Goal: Information Seeking & Learning: Compare options

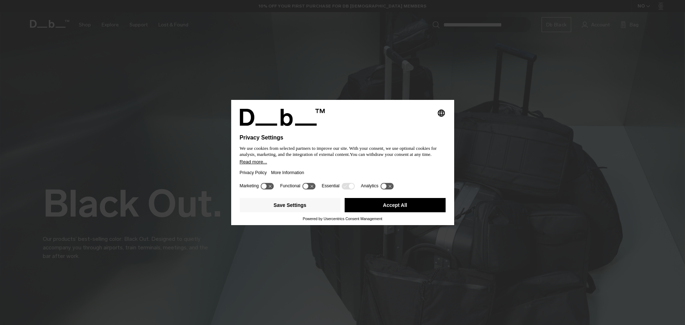
click at [402, 208] on button "Accept All" at bounding box center [394, 205] width 101 height 14
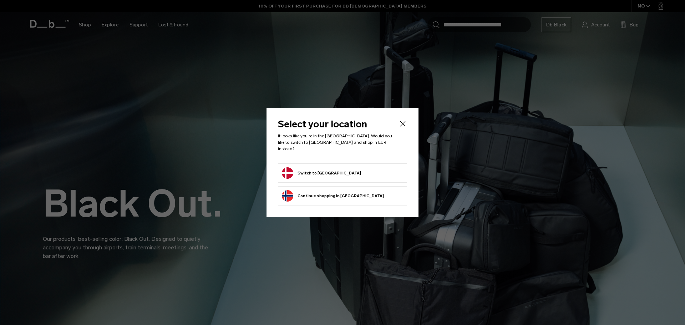
click at [325, 167] on button "Switch to Denmark" at bounding box center [321, 172] width 79 height 11
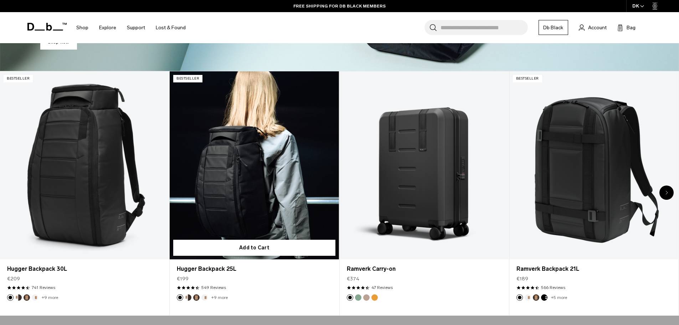
scroll to position [357, 0]
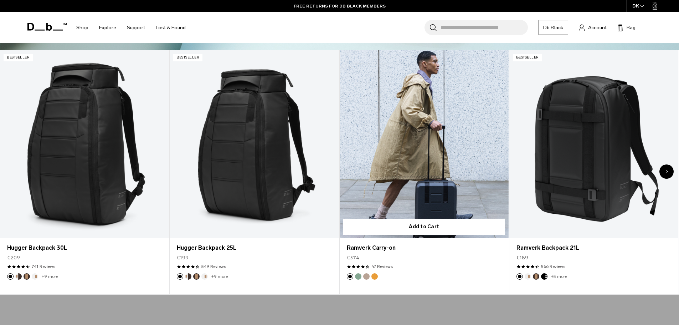
click at [358, 278] on button "Green Ray" at bounding box center [358, 276] width 6 height 6
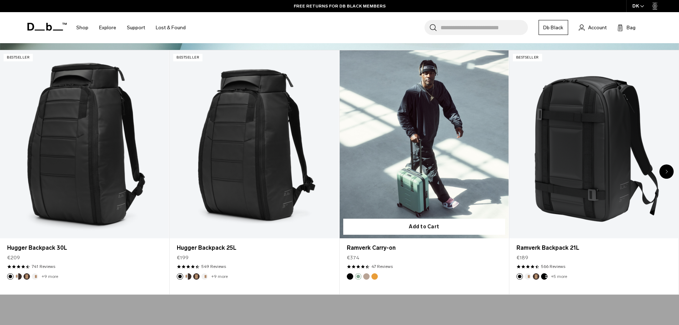
click at [367, 277] on button "Fogbow Beige" at bounding box center [366, 276] width 6 height 6
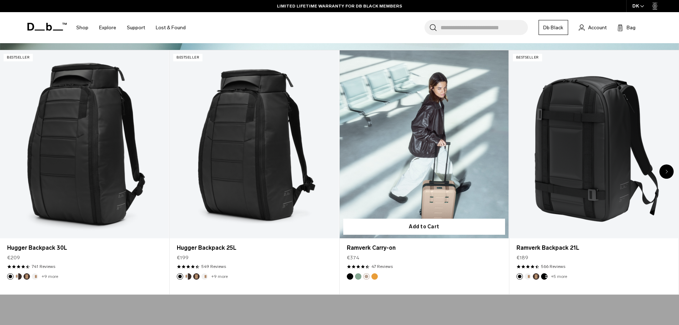
click at [378, 276] on footer "3 / 20" at bounding box center [424, 276] width 169 height 6
click at [376, 276] on button "Parhelion Orange" at bounding box center [375, 276] width 6 height 6
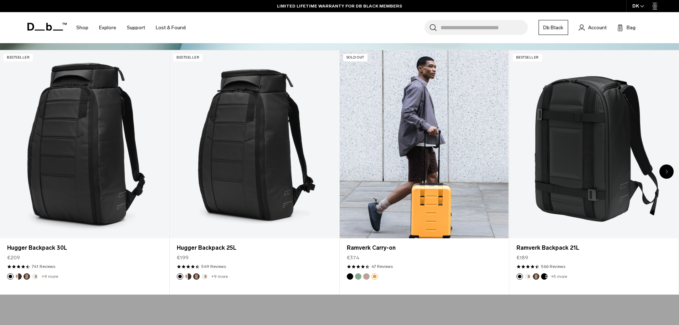
click at [368, 278] on button "Fogbow Beige" at bounding box center [366, 276] width 6 height 6
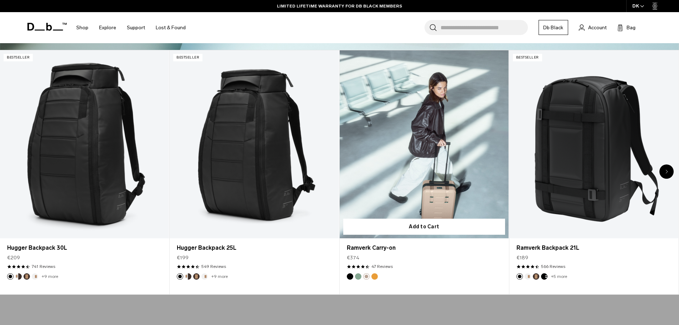
click at [373, 278] on button "Parhelion Orange" at bounding box center [375, 276] width 6 height 6
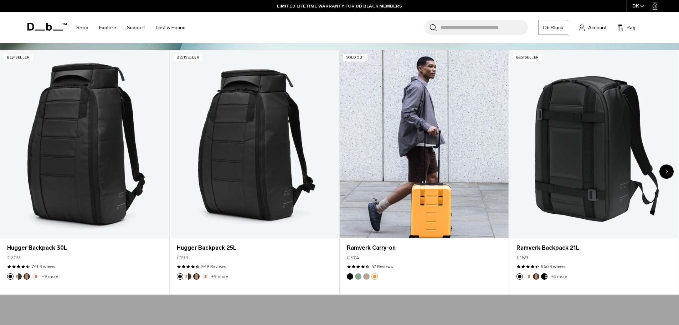
click at [357, 278] on button "Green Ray" at bounding box center [358, 276] width 6 height 6
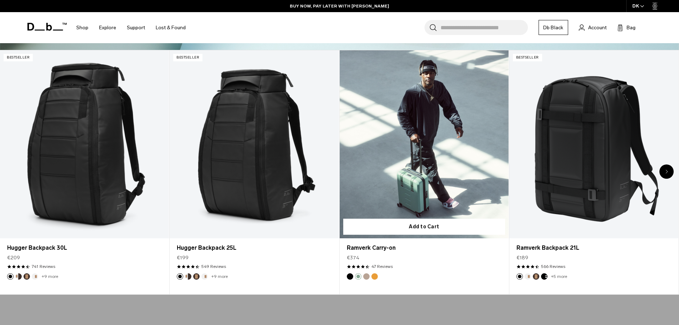
click at [415, 153] on link "Ramverk Carry-on Green Ray" at bounding box center [424, 144] width 169 height 188
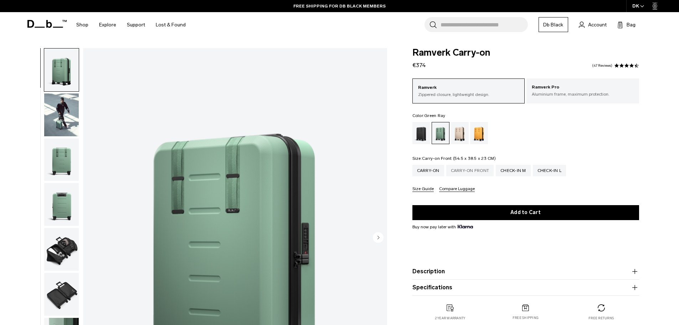
click at [467, 171] on div "Carry-on Front" at bounding box center [470, 170] width 48 height 11
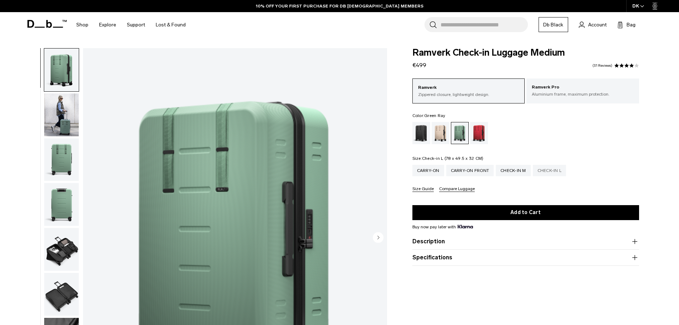
click at [546, 169] on div "Check-in L" at bounding box center [550, 170] width 34 height 11
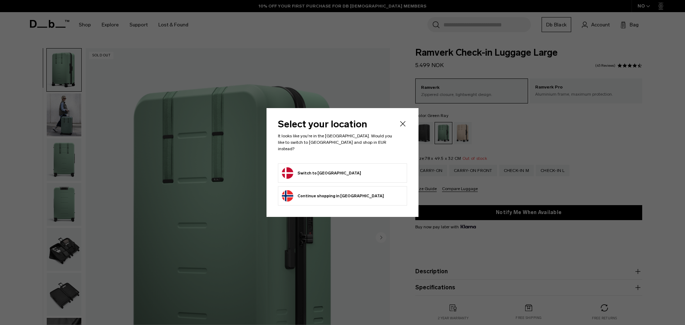
click at [338, 170] on form "Switch to Denmark" at bounding box center [342, 172] width 121 height 11
click at [323, 171] on button "Switch to Denmark" at bounding box center [321, 172] width 79 height 11
click at [400, 128] on icon "Close" at bounding box center [402, 123] width 9 height 9
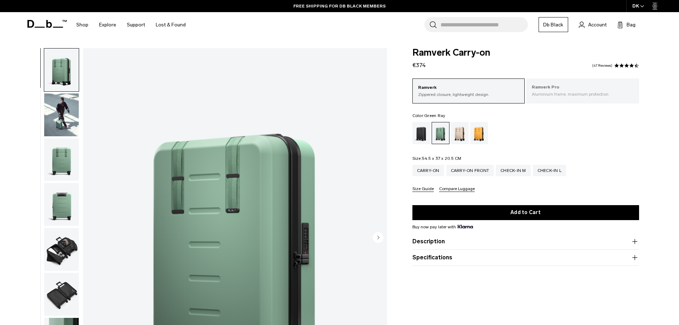
click at [555, 90] on p "Ramverk Pro" at bounding box center [583, 87] width 102 height 7
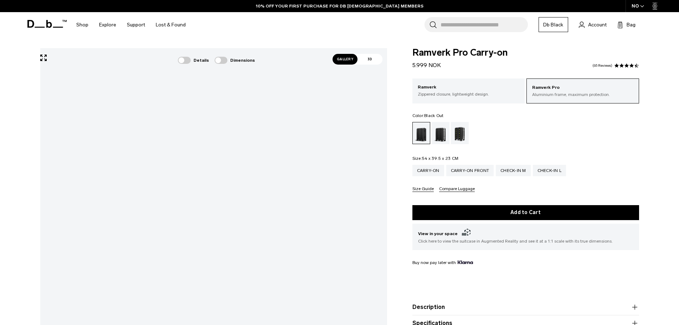
click at [454, 95] on p "Zippered closure, lightweight design." at bounding box center [469, 94] width 102 height 6
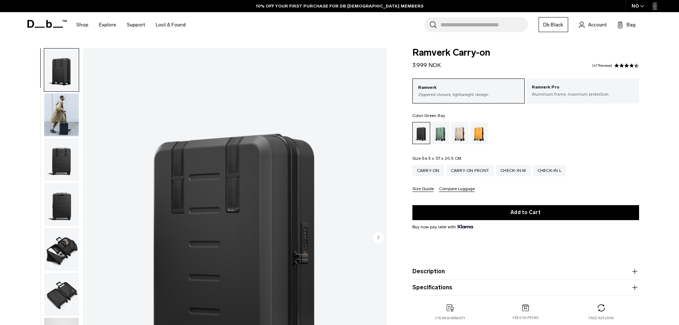
click at [441, 131] on div "Green Ray" at bounding box center [441, 133] width 18 height 22
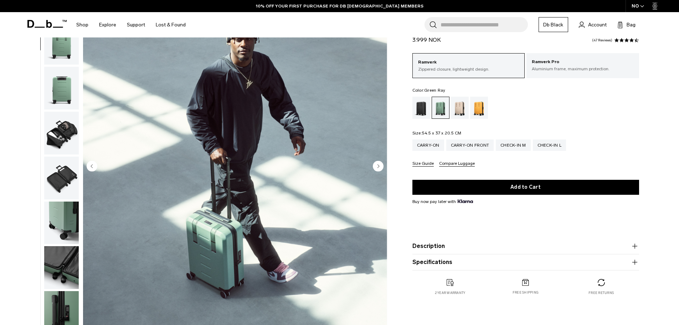
click at [377, 165] on circle "Next slide" at bounding box center [378, 165] width 11 height 11
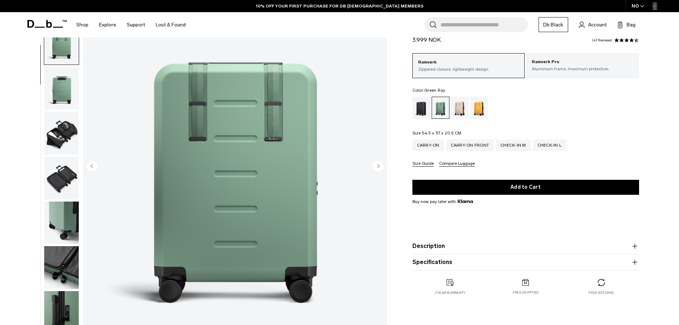
scroll to position [90, 0]
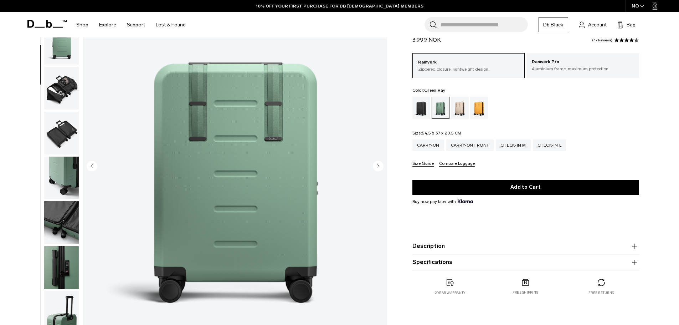
click at [377, 165] on circle "Next slide" at bounding box center [378, 165] width 11 height 11
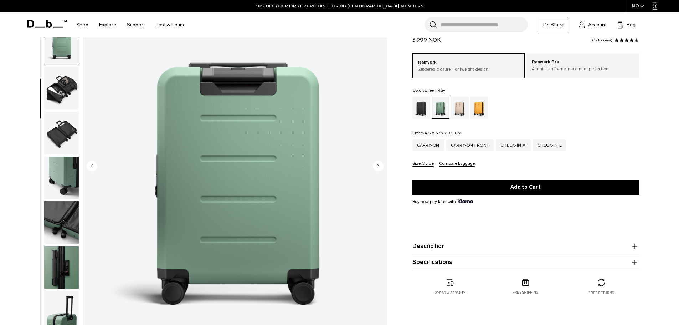
scroll to position [112, 0]
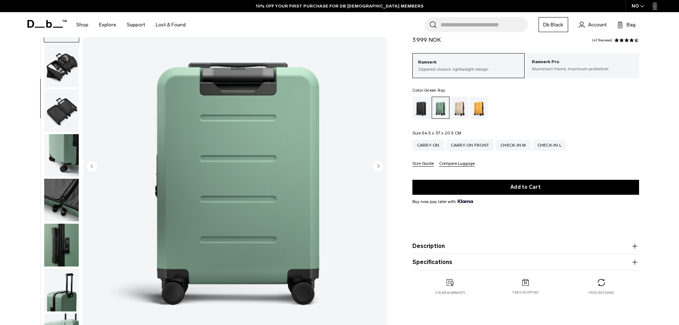
click at [377, 165] on circle "Next slide" at bounding box center [378, 165] width 11 height 11
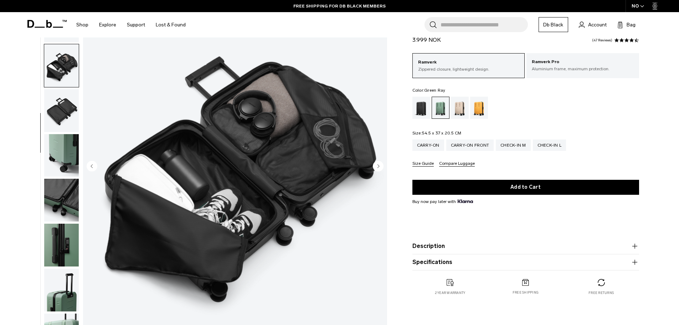
click at [377, 165] on circle "Next slide" at bounding box center [378, 165] width 11 height 11
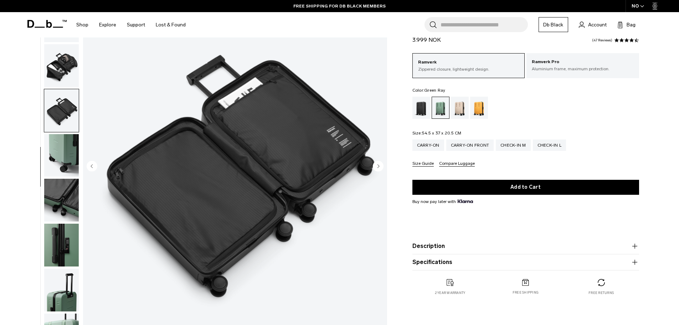
click at [377, 165] on circle "Next slide" at bounding box center [378, 165] width 11 height 11
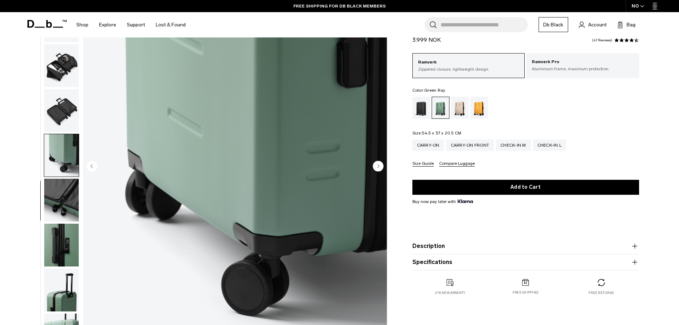
click at [377, 165] on circle "Next slide" at bounding box center [378, 165] width 11 height 11
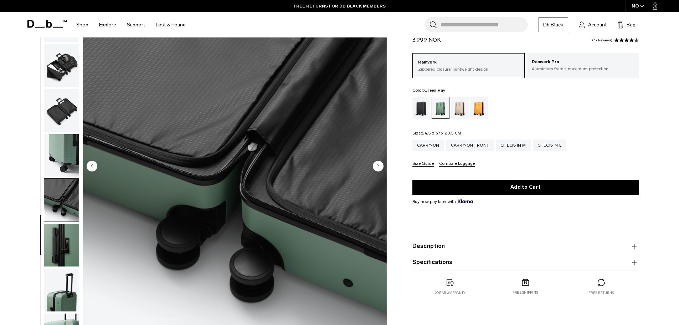
drag, startPoint x: 0, startPoint y: 0, endPoint x: 377, endPoint y: 165, distance: 411.4
click at [377, 165] on circle "Next slide" at bounding box center [378, 165] width 11 height 11
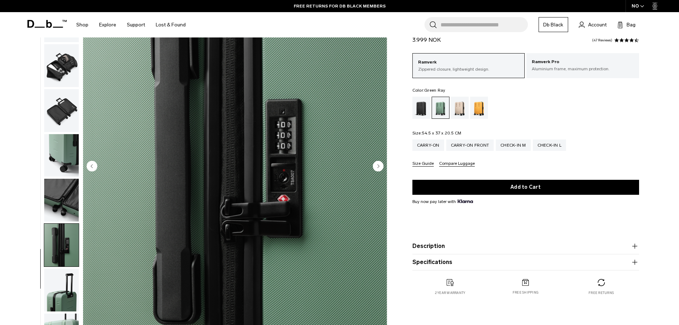
click at [376, 167] on circle "Next slide" at bounding box center [378, 165] width 11 height 11
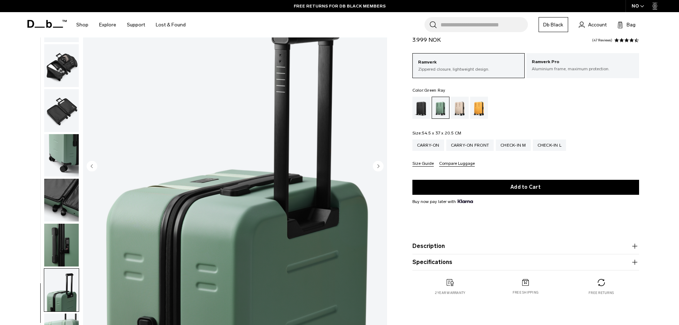
click at [376, 167] on circle "Next slide" at bounding box center [378, 165] width 11 height 11
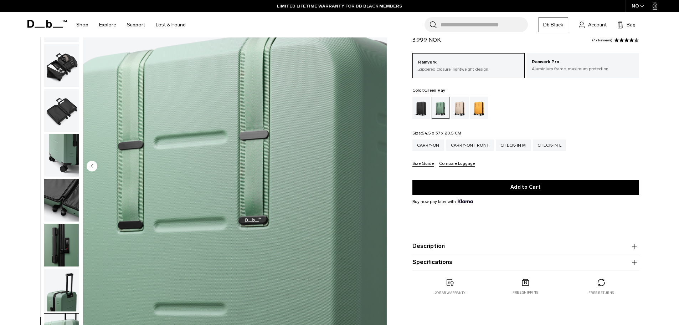
click at [376, 167] on img "11 / 11" at bounding box center [235, 167] width 304 height 380
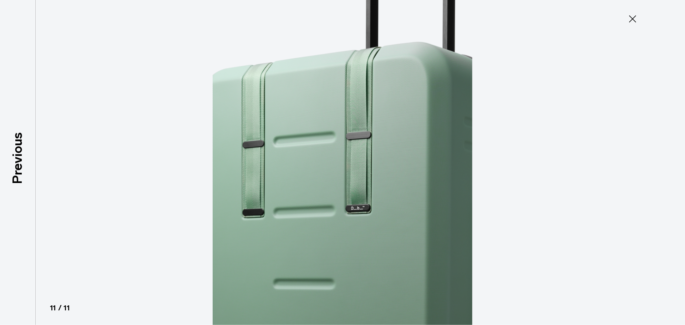
click at [378, 167] on img at bounding box center [342, 162] width 321 height 325
click at [632, 18] on icon at bounding box center [631, 18] width 11 height 11
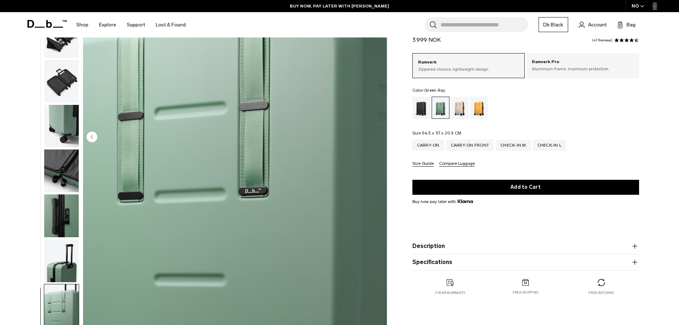
scroll to position [0, 0]
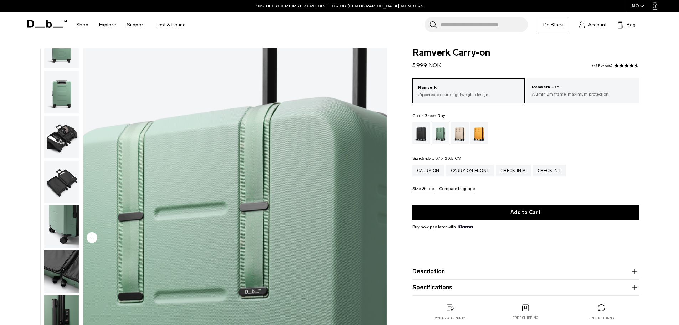
click at [43, 22] on icon at bounding box center [46, 24] width 39 height 8
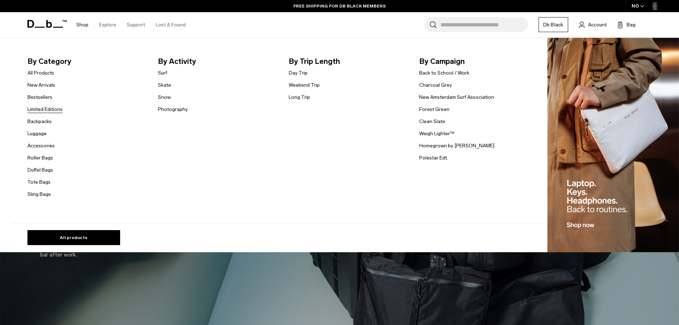
click at [50, 107] on link "Limited Editions" at bounding box center [44, 109] width 35 height 7
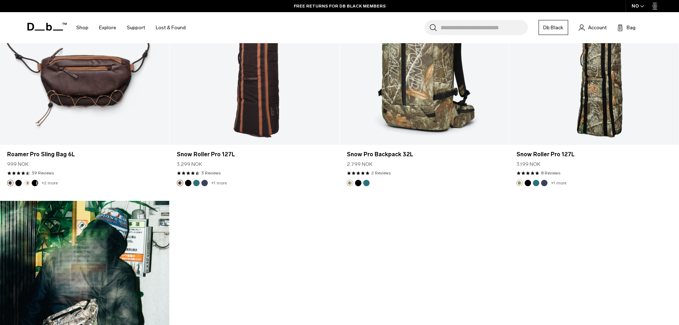
scroll to position [1355, 0]
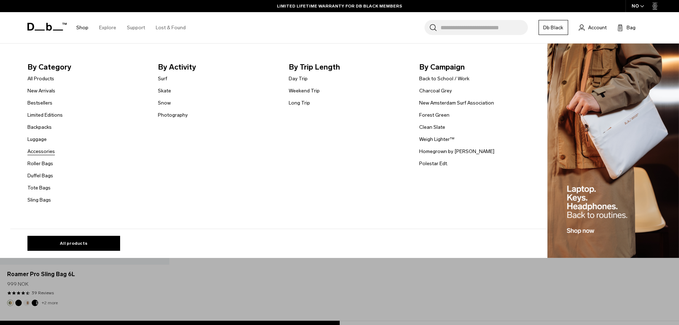
click at [45, 149] on link "Accessories" at bounding box center [40, 151] width 27 height 7
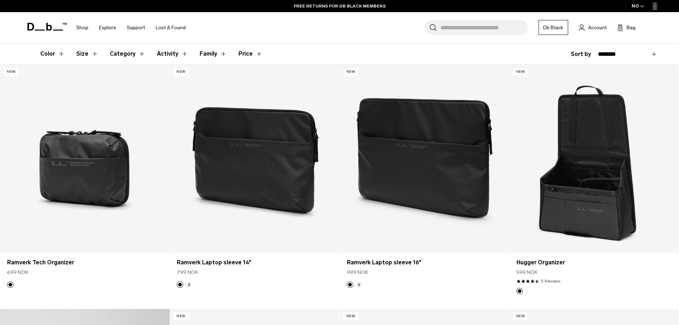
scroll to position [143, 0]
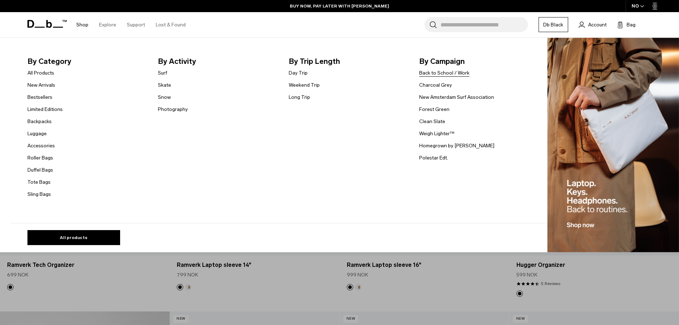
click at [444, 71] on link "Back to School / Work" at bounding box center [444, 72] width 50 height 7
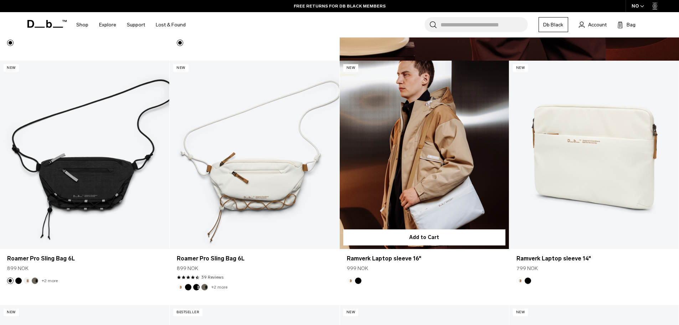
scroll to position [856, 0]
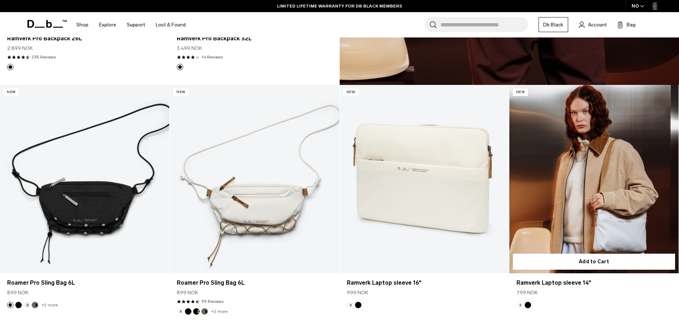
click at [528, 306] on button "Black Out" at bounding box center [528, 305] width 6 height 6
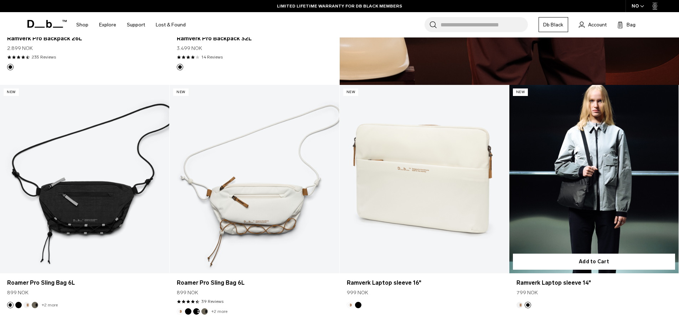
click at [519, 303] on button "Oatmilk" at bounding box center [520, 305] width 6 height 6
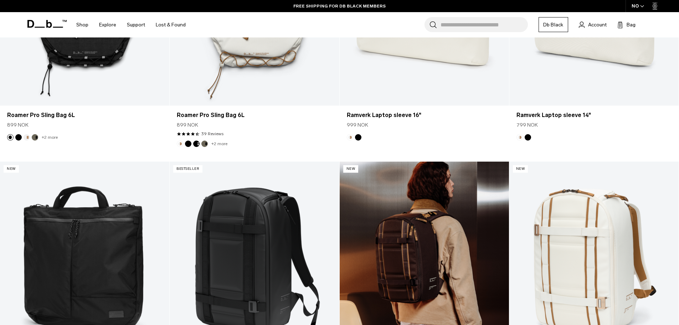
scroll to position [891, 0]
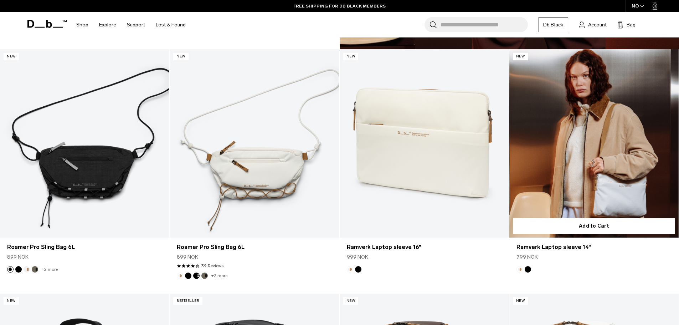
click at [619, 153] on link "Ramverk Laptop sleeve 14" at bounding box center [593, 143] width 169 height 188
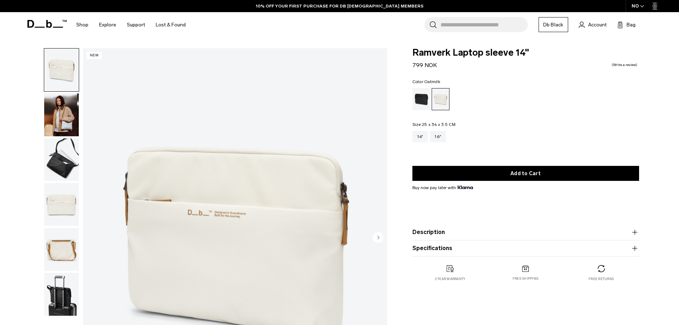
click at [66, 122] on img "button" at bounding box center [61, 114] width 35 height 43
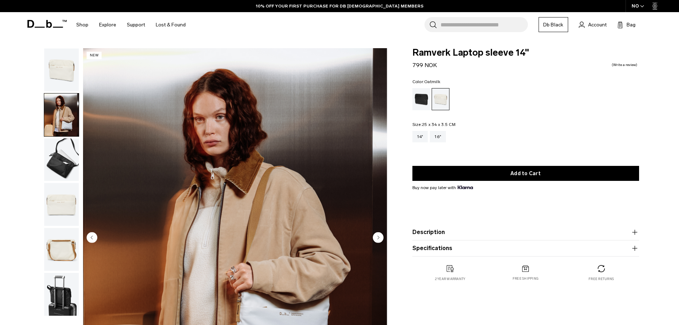
scroll to position [107, 0]
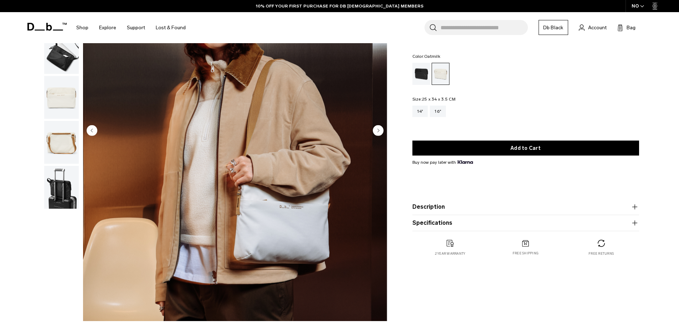
click at [374, 130] on circle "Next slide" at bounding box center [378, 130] width 11 height 11
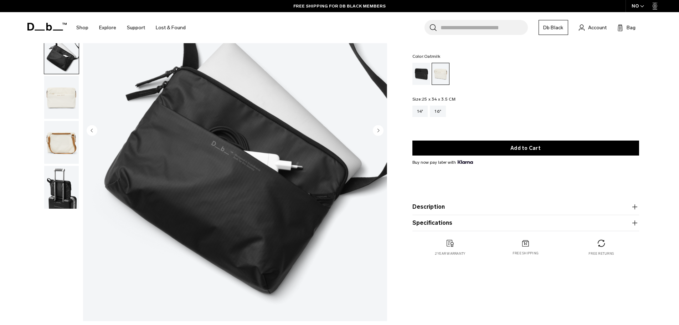
click at [374, 130] on circle "Next slide" at bounding box center [378, 130] width 11 height 11
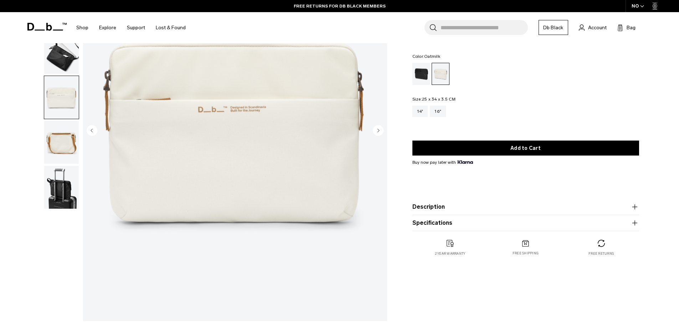
click at [375, 129] on circle "Next slide" at bounding box center [378, 130] width 11 height 11
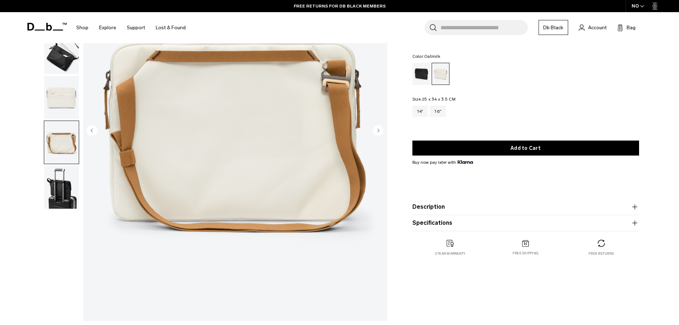
click at [375, 129] on circle "Next slide" at bounding box center [378, 130] width 11 height 11
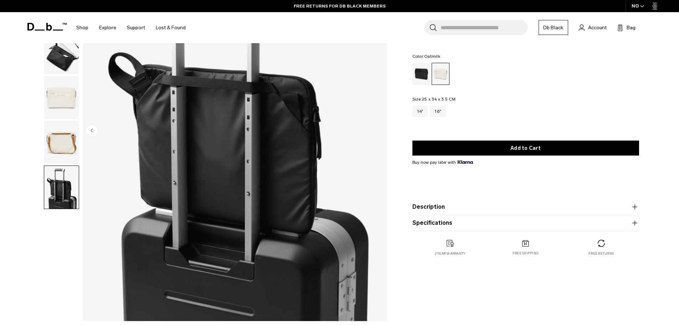
click at [375, 129] on img "6 / 6" at bounding box center [235, 131] width 304 height 380
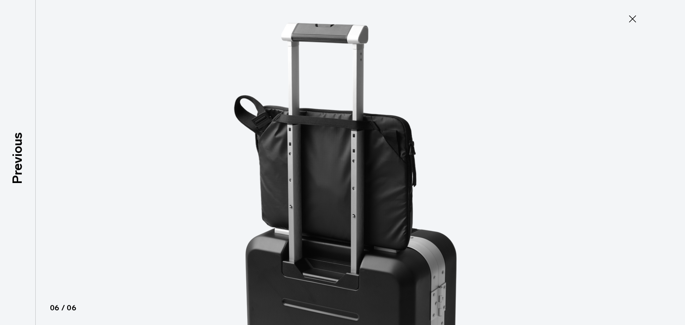
click at [632, 18] on icon at bounding box center [631, 18] width 11 height 11
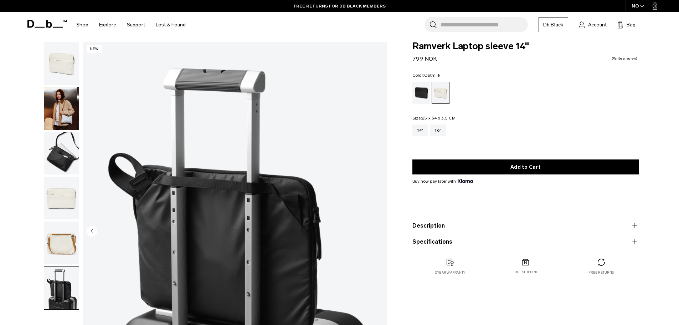
scroll to position [0, 0]
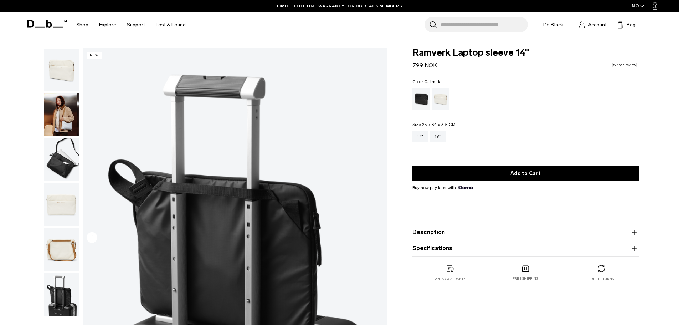
click at [59, 251] on img "button" at bounding box center [61, 249] width 35 height 43
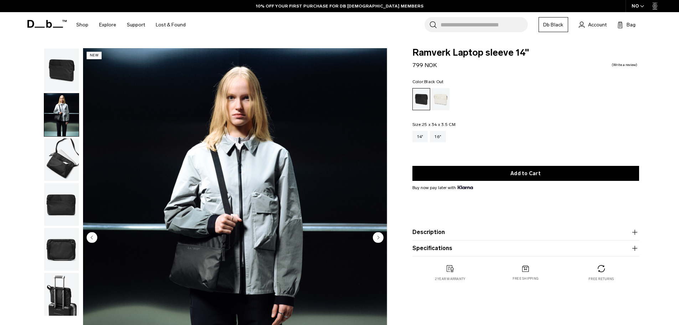
click at [58, 158] on img "button" at bounding box center [61, 159] width 35 height 43
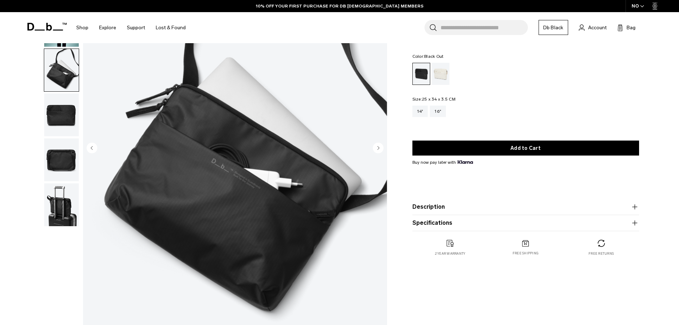
scroll to position [107, 0]
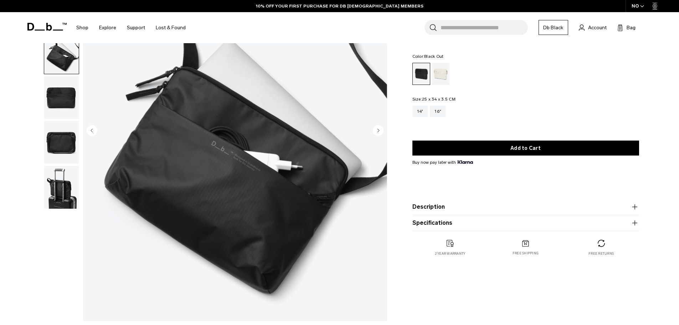
click at [61, 133] on img "button" at bounding box center [61, 142] width 35 height 43
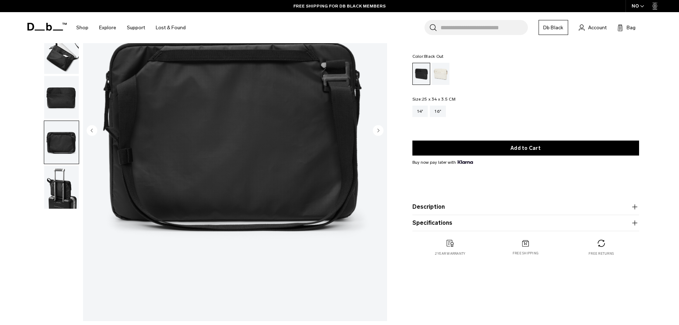
click at [66, 105] on img "button" at bounding box center [61, 97] width 35 height 43
